Goal: Task Accomplishment & Management: Complete application form

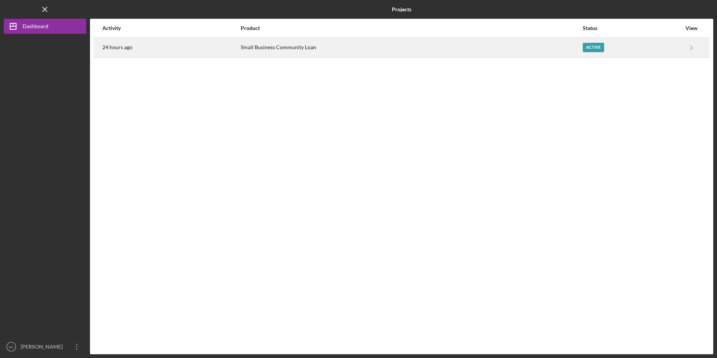
click at [258, 48] on div "Small Business Community Loan" at bounding box center [411, 47] width 341 height 19
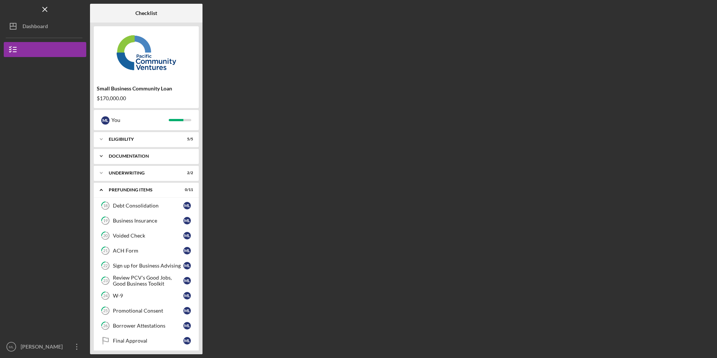
click at [145, 154] on div "Documentation" at bounding box center [149, 156] width 81 height 4
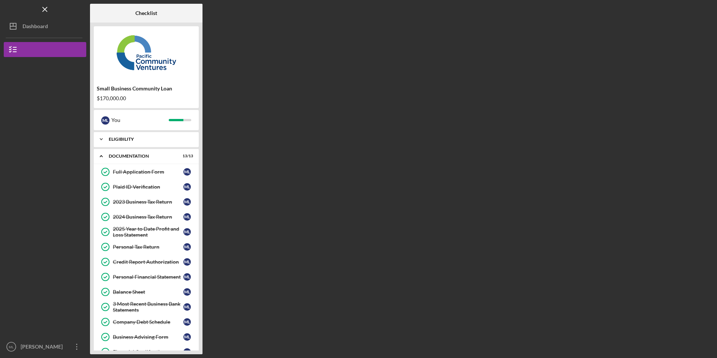
click at [136, 138] on div "Eligibility" at bounding box center [149, 139] width 81 height 4
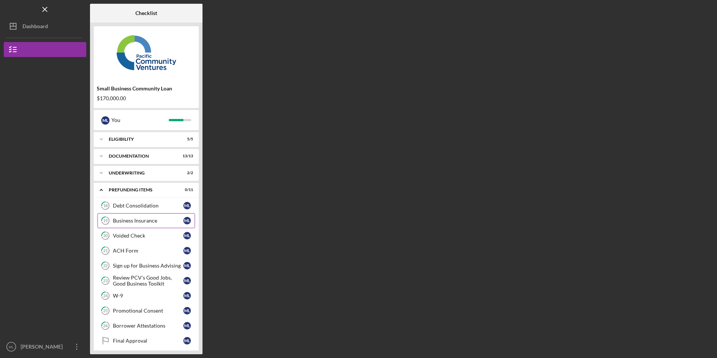
click at [127, 219] on div "Business Insurance" at bounding box center [148, 220] width 70 height 6
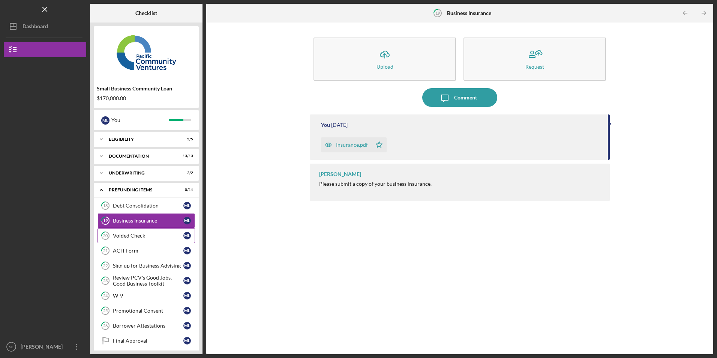
click at [120, 234] on div "Voided Check" at bounding box center [148, 235] width 70 height 6
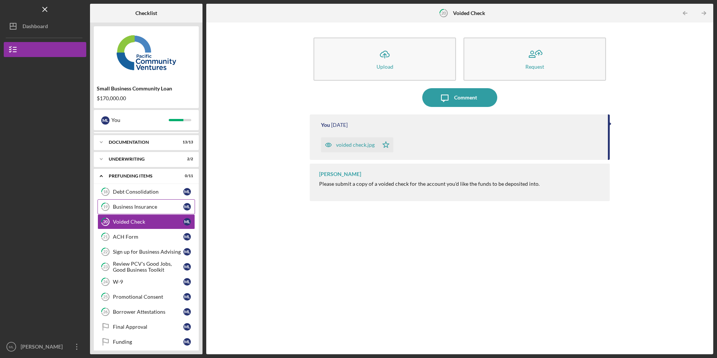
scroll to position [20, 0]
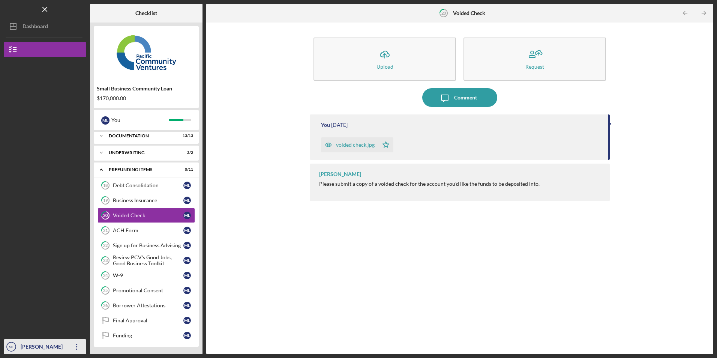
click at [78, 343] on icon "Icon/Overflow" at bounding box center [76, 346] width 19 height 19
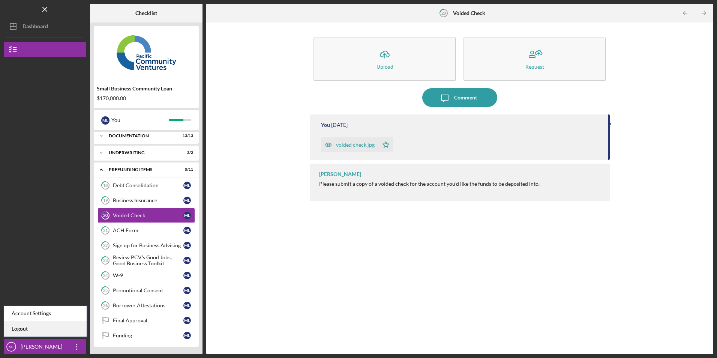
click at [64, 328] on link "Logout" at bounding box center [45, 328] width 82 height 15
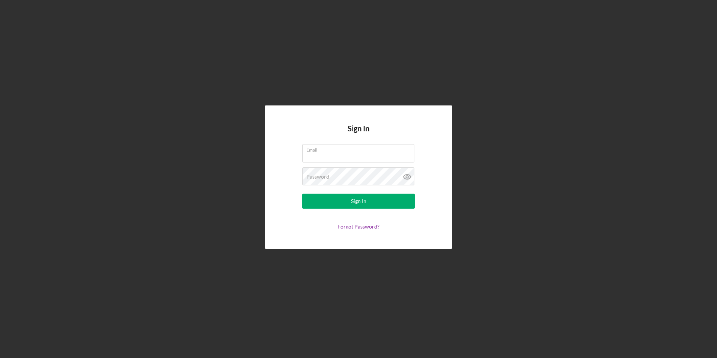
type input "marcyluna75@icloud.com"
drag, startPoint x: 373, startPoint y: 156, endPoint x: 205, endPoint y: 161, distance: 168.4
click at [205, 161] on div "Sign In Email marcyluna75@icloud.com Password Sign In Forgot Password?" at bounding box center [358, 177] width 709 height 354
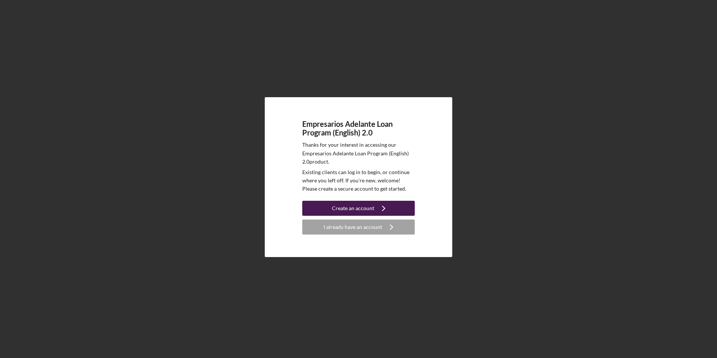
click at [361, 209] on div "Create an account" at bounding box center [353, 208] width 42 height 15
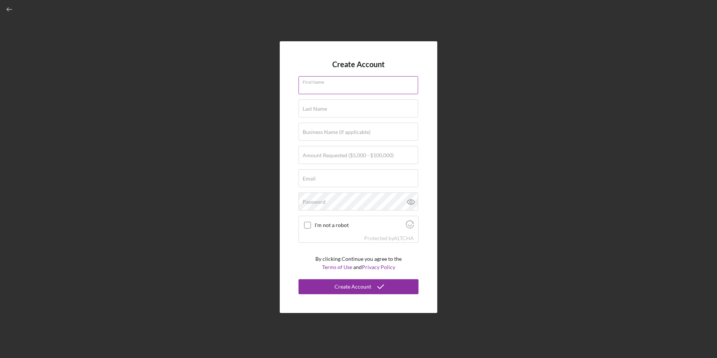
click at [321, 91] on input "First Name" at bounding box center [358, 85] width 120 height 18
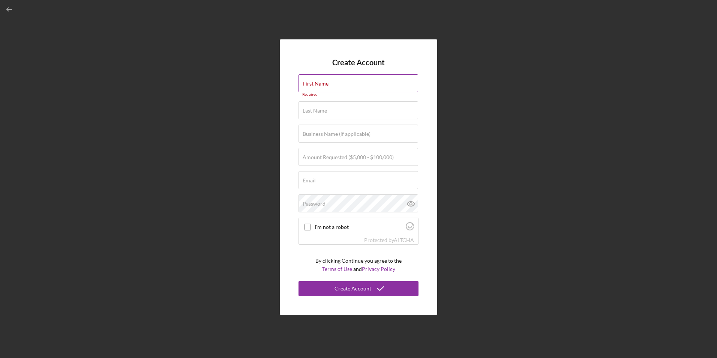
click at [335, 86] on div "First Name Required" at bounding box center [358, 85] width 120 height 22
type input "HTin"
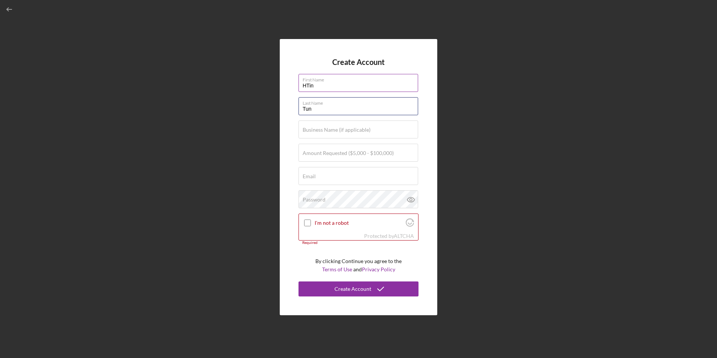
type input "Tun"
click at [312, 155] on label "Amount Requested ($5,000 - $100,000)" at bounding box center [348, 153] width 91 height 6
click at [312, 155] on input "Amount Requested ($5,000 - $100,000)" at bounding box center [358, 153] width 120 height 18
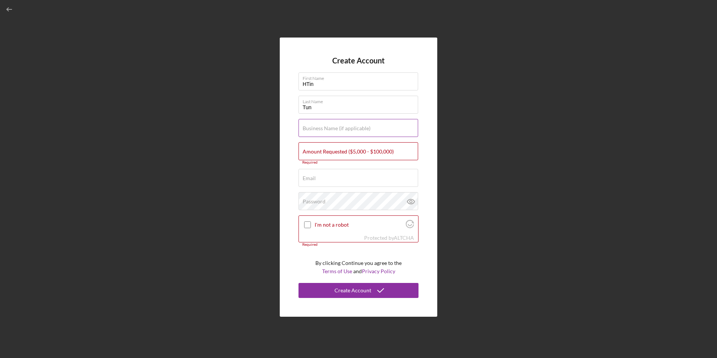
click at [306, 131] on div "Business Name (if applicable)" at bounding box center [358, 128] width 120 height 19
click at [325, 123] on div "Business Name (if applicable)" at bounding box center [358, 128] width 120 height 19
type input "Kray Kray LLC"
drag, startPoint x: 336, startPoint y: 179, endPoint x: 333, endPoint y: 171, distance: 8.8
click at [335, 179] on input "Email" at bounding box center [358, 178] width 120 height 18
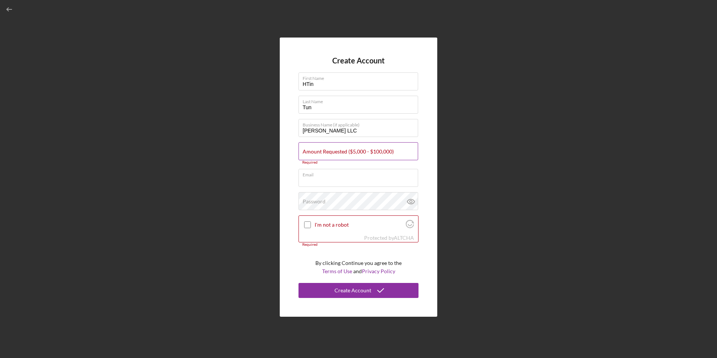
click at [329, 156] on input "Amount Requested ($5,000 - $100,000)" at bounding box center [358, 151] width 120 height 18
type input "$79,000"
click at [328, 178] on input "Email" at bounding box center [358, 174] width 120 height 18
click at [330, 180] on input "Email" at bounding box center [358, 174] width 120 height 18
paste input "Htinpawtun17@gmail.com"
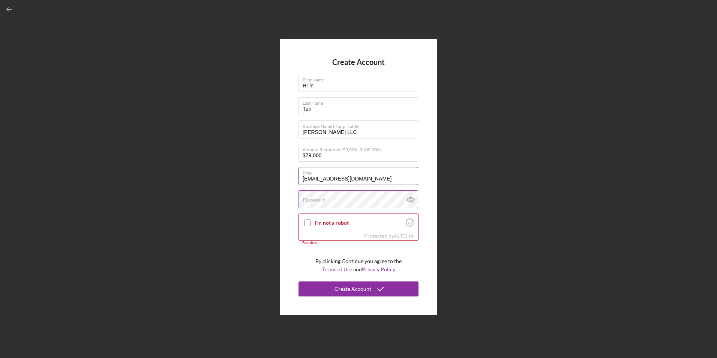
type input "Htinpawtun17@gmail.com"
click at [313, 197] on label "Password" at bounding box center [314, 199] width 23 height 6
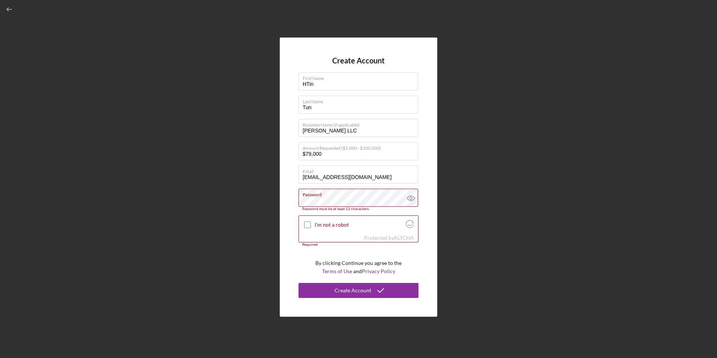
click at [296, 222] on div "Create Account First Name HTin Last Name Tun Business Name (if applicable) Kray…" at bounding box center [358, 176] width 157 height 279
click at [308, 223] on input "I'm not a robot" at bounding box center [307, 224] width 7 height 7
checkbox input "true"
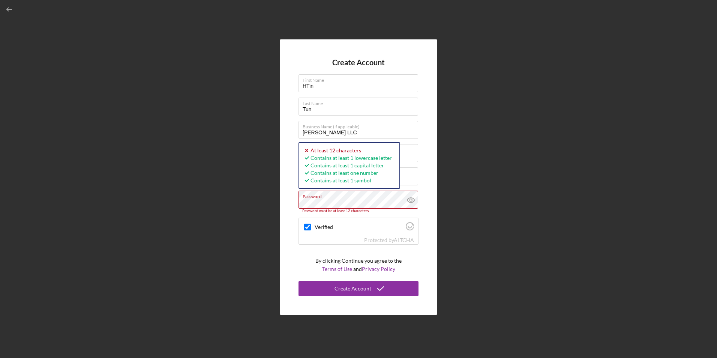
click at [290, 203] on div "Create Account First Name HTin Last Name Tun Business Name (if applicable) Kray…" at bounding box center [358, 176] width 157 height 275
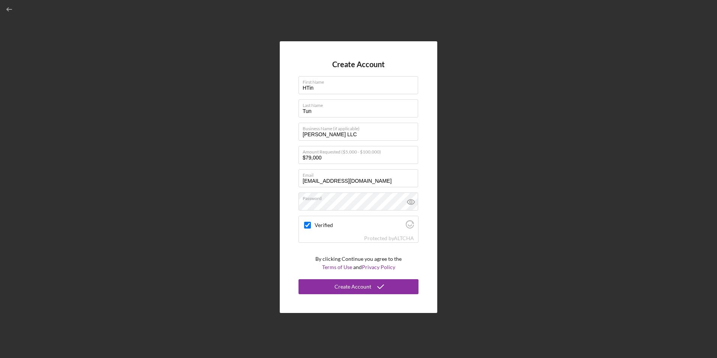
click at [286, 240] on div "Create Account First Name HTin Last Name Tun Business Name (if applicable) Kray…" at bounding box center [358, 176] width 157 height 271
click at [411, 202] on icon at bounding box center [410, 201] width 19 height 19
click at [352, 289] on div "Create Account" at bounding box center [352, 286] width 37 height 15
